Goal: Information Seeking & Learning: Learn about a topic

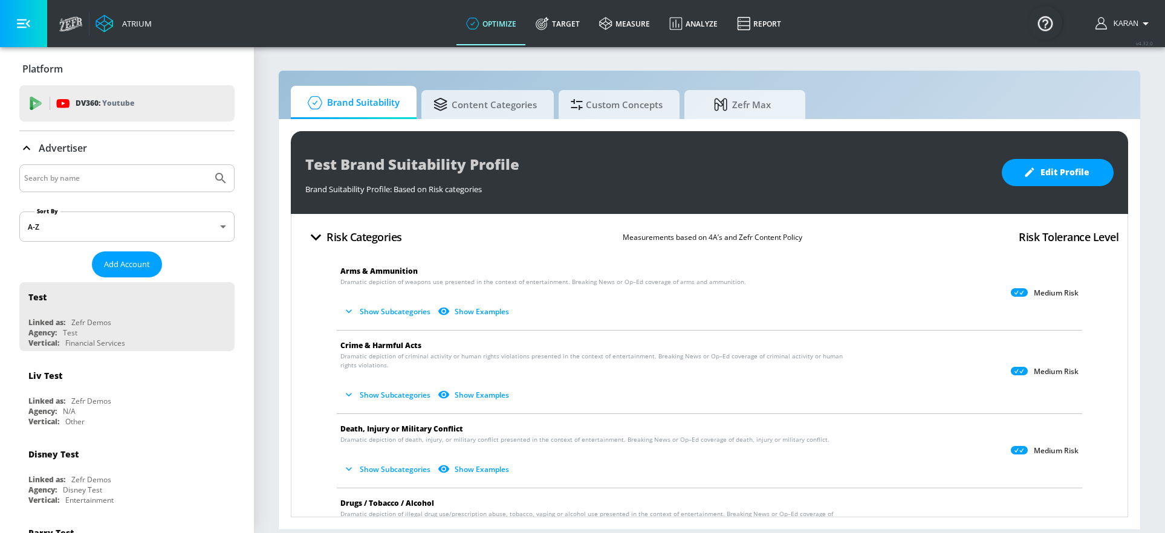
click at [343, 310] on icon "button" at bounding box center [349, 311] width 12 height 12
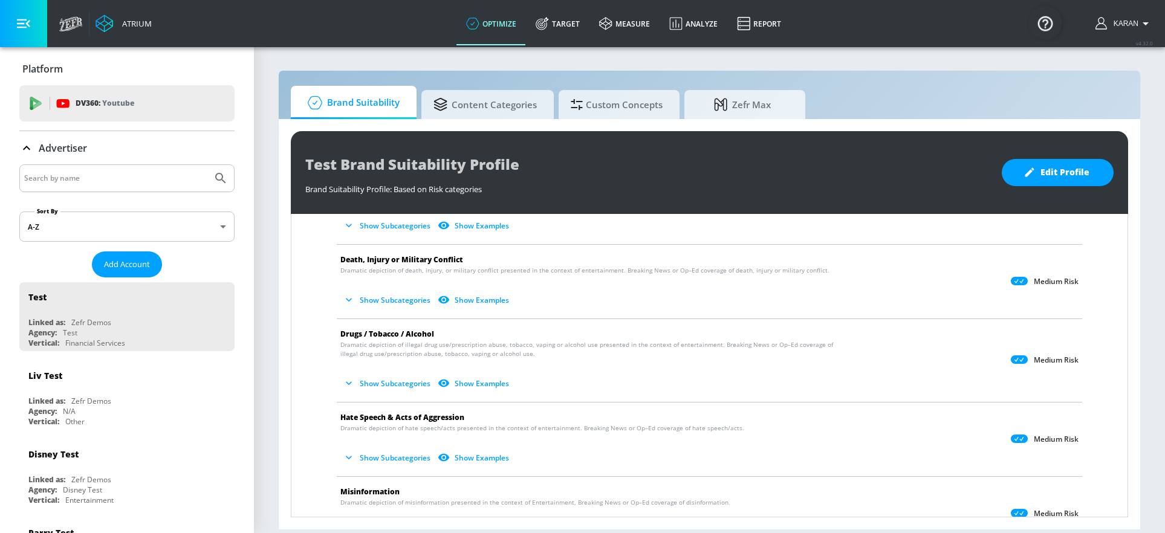
scroll to position [256, 0]
click at [346, 383] on icon "button" at bounding box center [349, 381] width 12 height 12
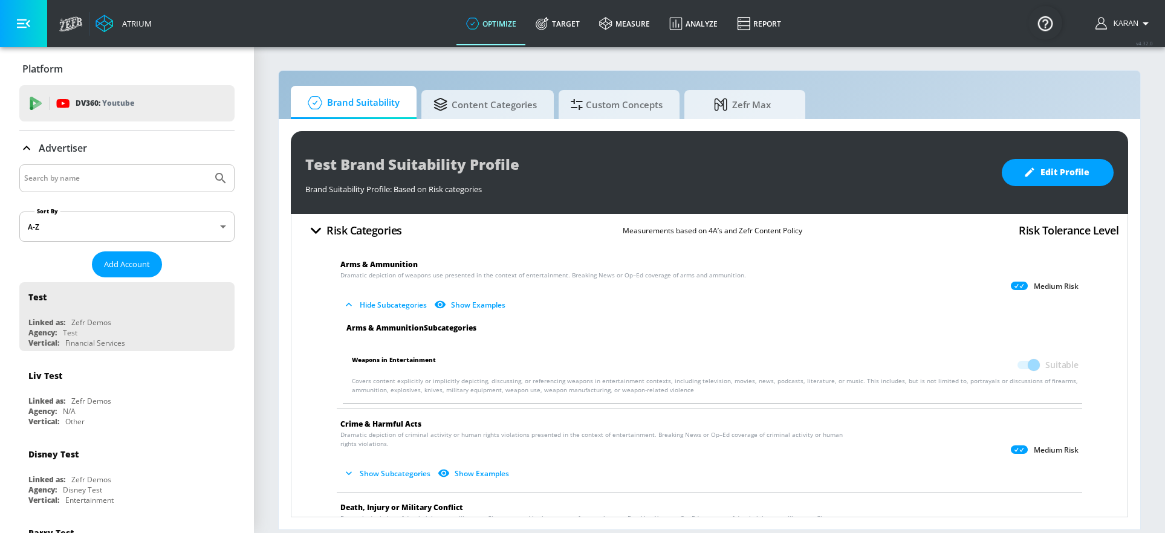
scroll to position [0, 0]
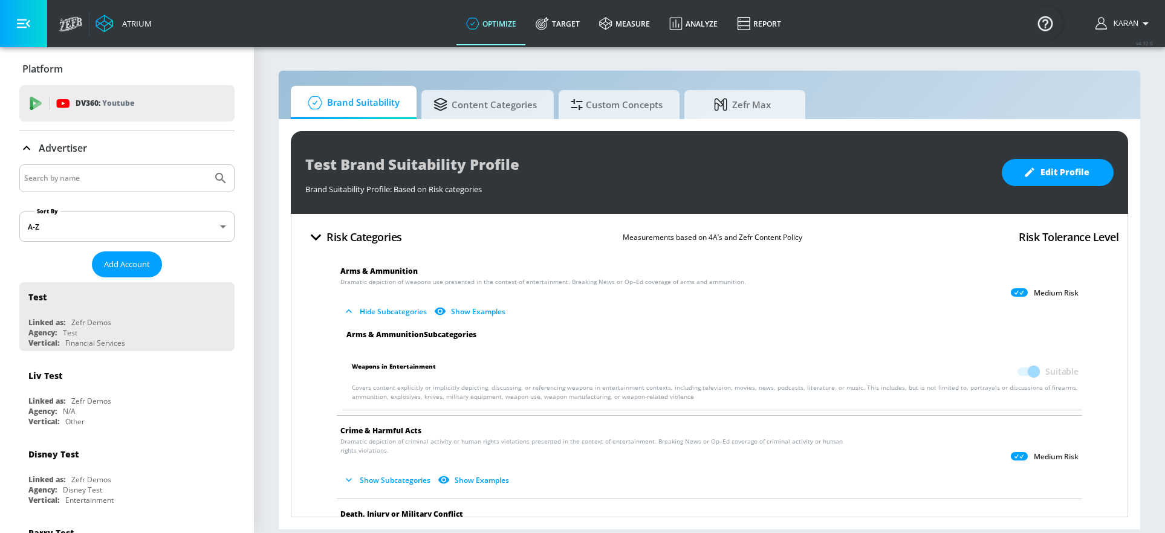
click at [351, 309] on icon "button" at bounding box center [349, 311] width 12 height 12
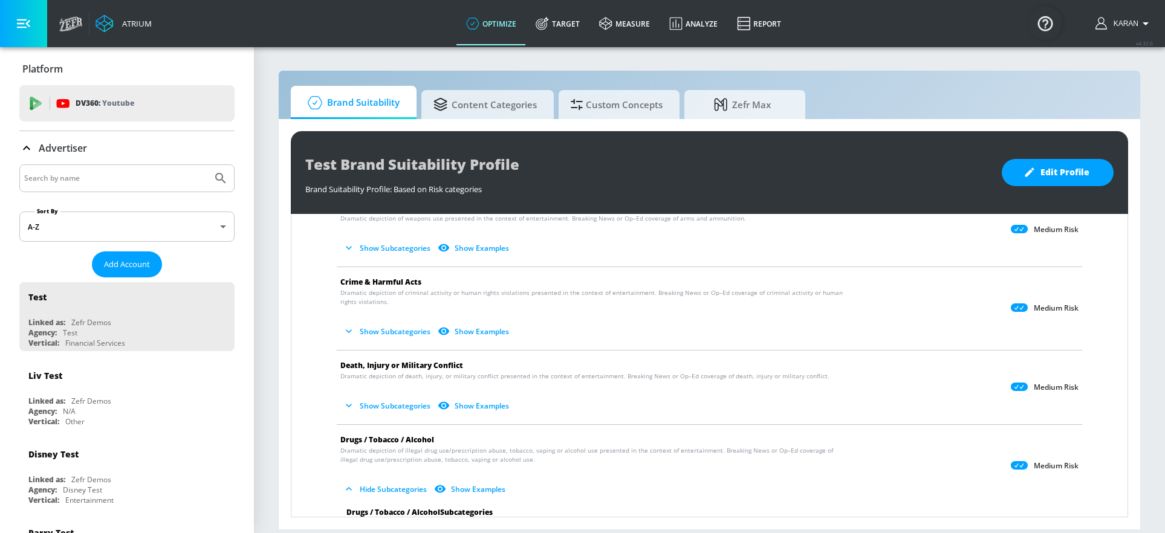
drag, startPoint x: 302, startPoint y: 154, endPoint x: 635, endPoint y: 414, distance: 422.9
click at [665, 422] on div "Test Brand Suitability Profile Brand Suitability Profile: Based on Risk categor…" at bounding box center [709, 324] width 837 height 386
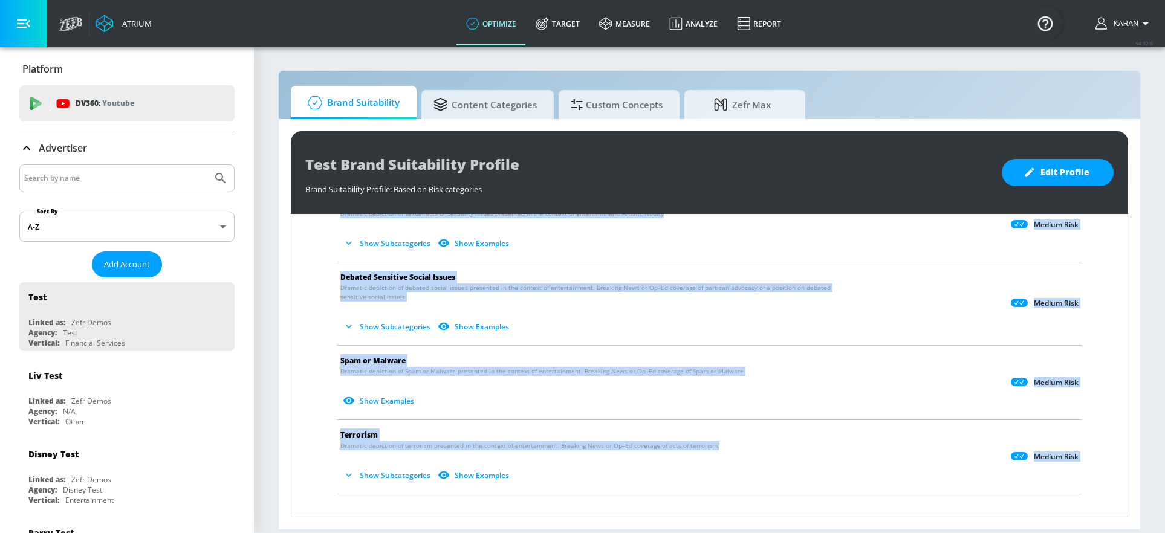
scroll to position [1132, 0]
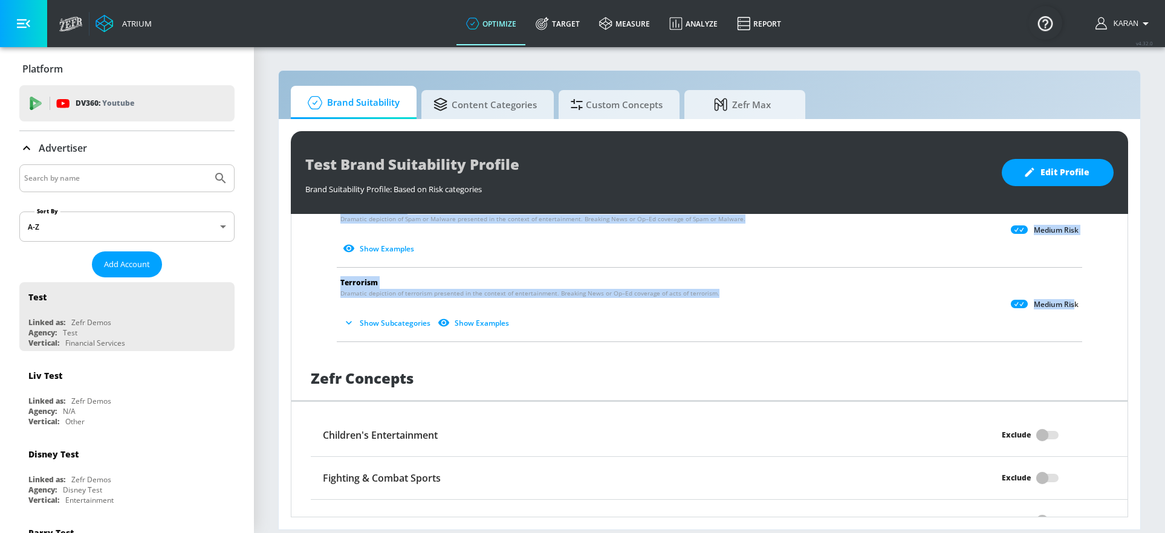
drag, startPoint x: 319, startPoint y: 272, endPoint x: 1067, endPoint y: 305, distance: 748.3
copy ul "Lore & Ipsumdolor Sitametc adipiscin el seddoei tem incididun ut lab etdolor ma…"
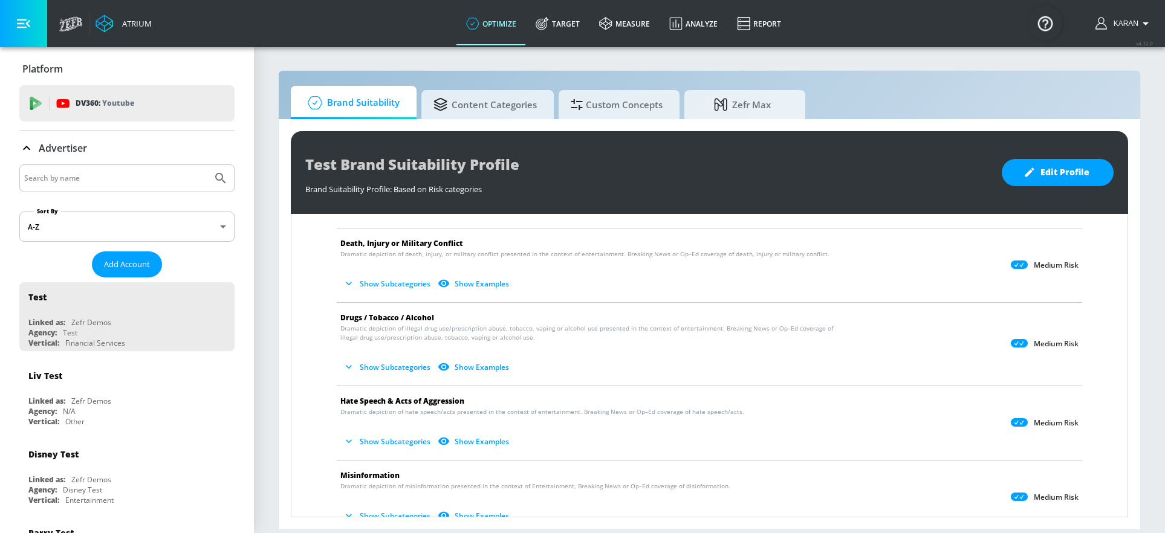
scroll to position [186, 0]
